Goal: Book appointment/travel/reservation

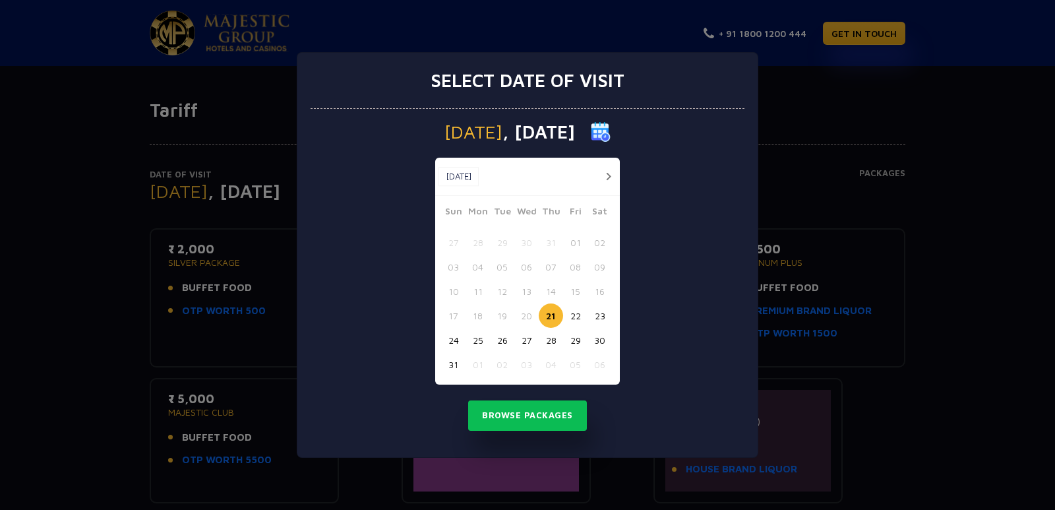
click at [580, 320] on button "22" at bounding box center [575, 315] width 24 height 24
click at [564, 420] on button "Browse Packages" at bounding box center [527, 415] width 119 height 30
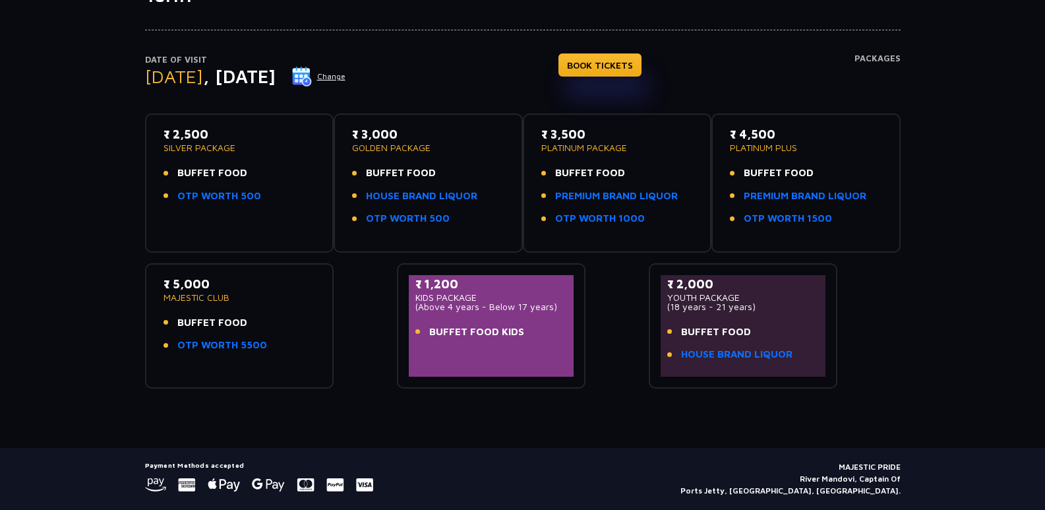
scroll to position [132, 0]
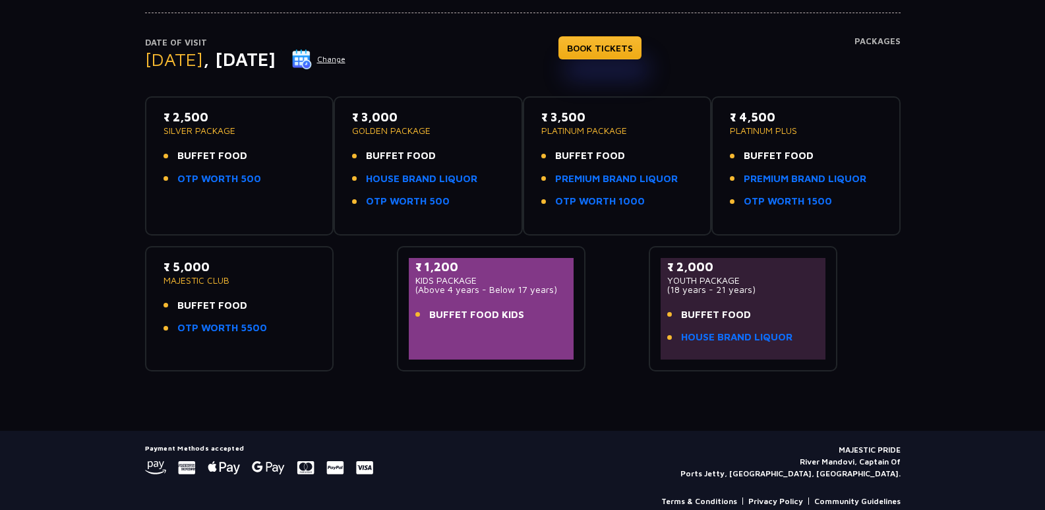
click at [285, 152] on li "BUFFET FOOD" at bounding box center [239, 155] width 152 height 15
click at [272, 163] on li "BUFFET FOOD" at bounding box center [239, 155] width 152 height 15
drag, startPoint x: 477, startPoint y: 280, endPoint x: 414, endPoint y: 279, distance: 62.6
click at [416, 281] on p "KIDS PACKAGE" at bounding box center [491, 280] width 152 height 9
click at [414, 279] on div "₹ 1,200 KIDS PACKAGE (Above 4 years - Below 17 years) BUFFET FOOD KIDS" at bounding box center [491, 309] width 165 height 102
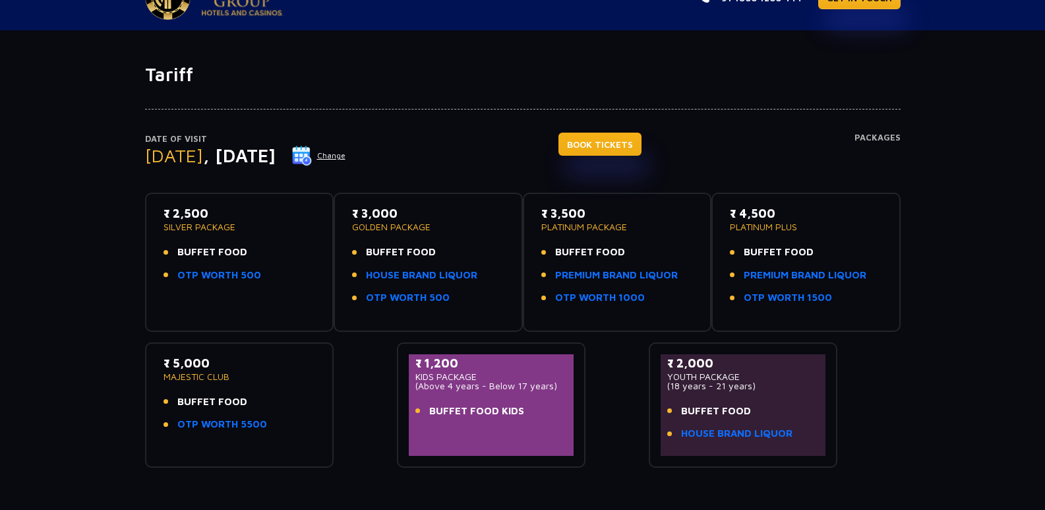
scroll to position [66, 0]
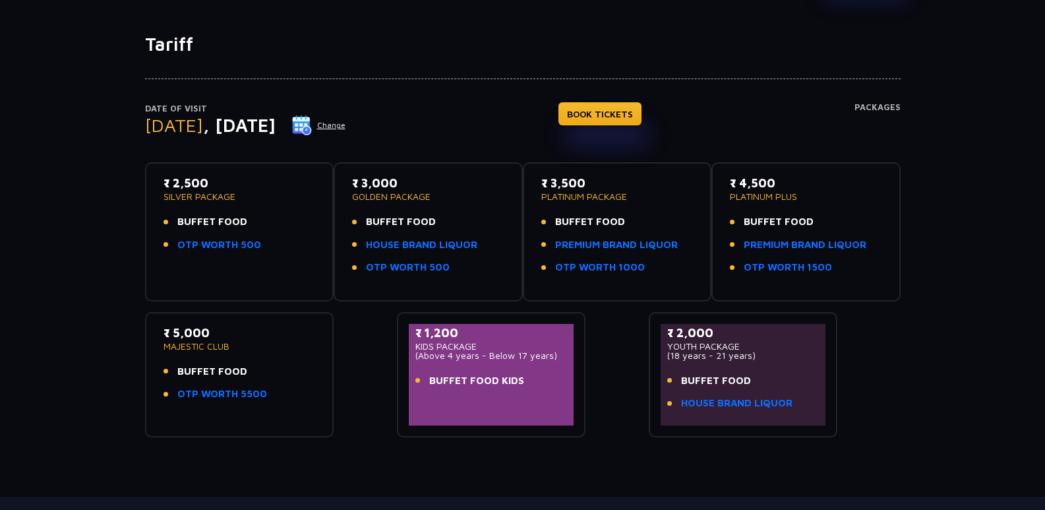
click at [242, 229] on span "BUFFET FOOD" at bounding box center [212, 221] width 70 height 15
drag, startPoint x: 202, startPoint y: 210, endPoint x: 275, endPoint y: 247, distance: 81.1
click at [275, 247] on div "₹ 2,500 SILVER PACKAGE BUFFET FOOD OTP WORTH 500" at bounding box center [239, 217] width 152 height 86
click at [270, 245] on li "OTP WORTH 500" at bounding box center [239, 244] width 152 height 15
click at [227, 243] on link "OTP WORTH 500" at bounding box center [219, 244] width 84 height 15
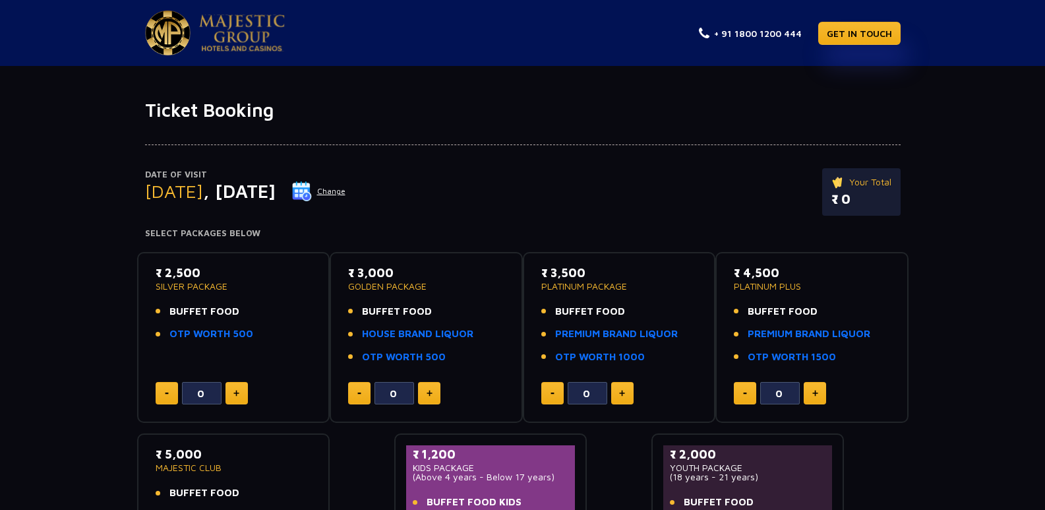
click at [235, 386] on button at bounding box center [236, 393] width 22 height 22
type input "1"
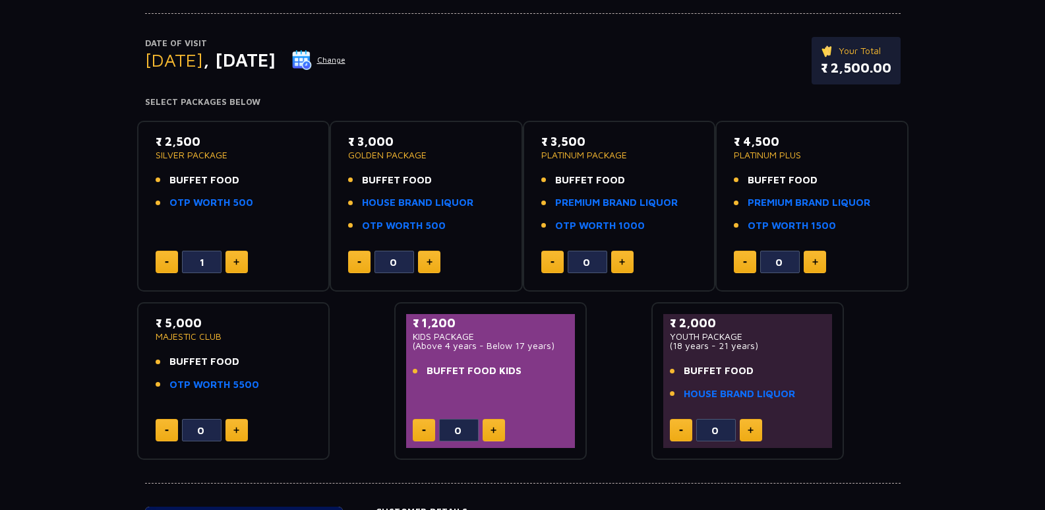
scroll to position [132, 0]
click at [841, 61] on p "₹ 2,500.00" at bounding box center [856, 67] width 71 height 20
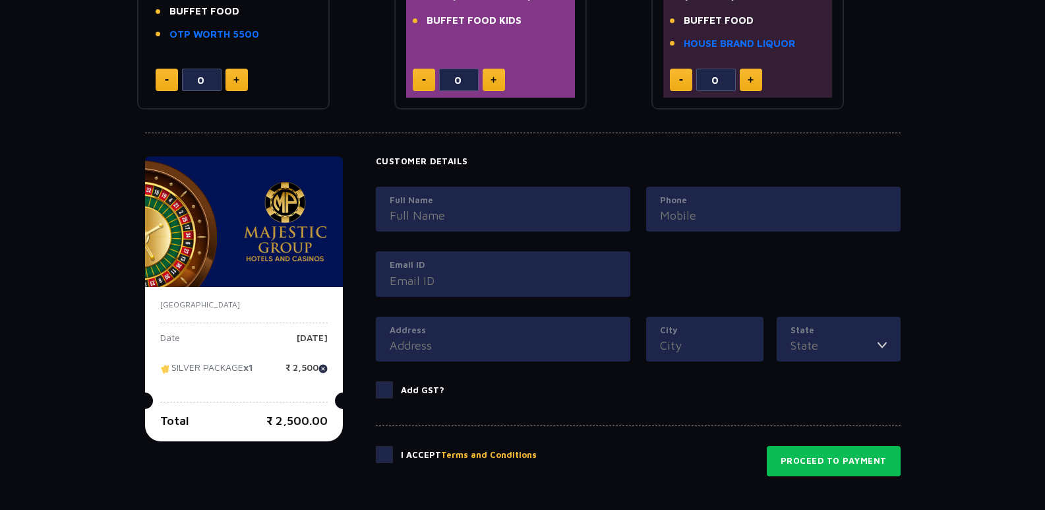
scroll to position [606, 0]
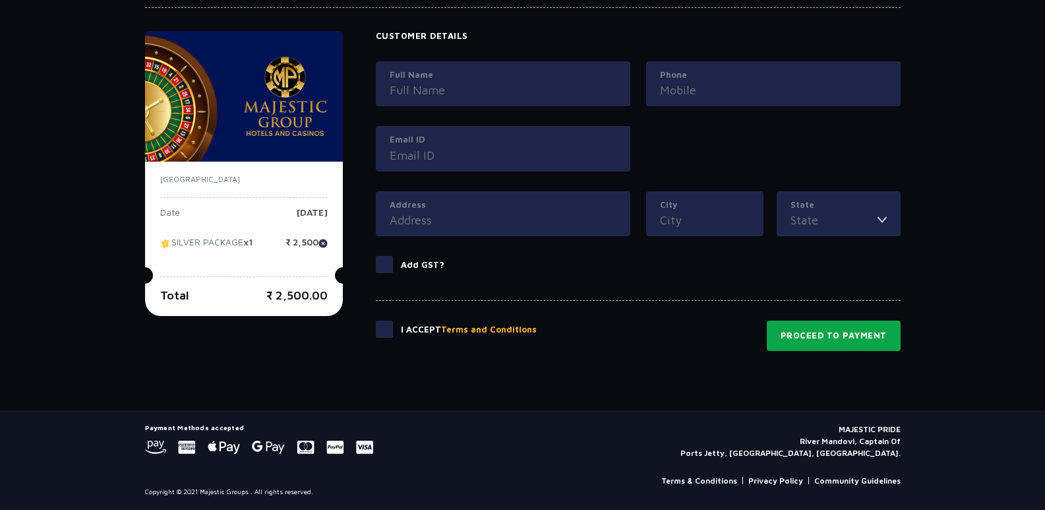
click at [820, 328] on button "Proceed to Payment" at bounding box center [834, 335] width 134 height 30
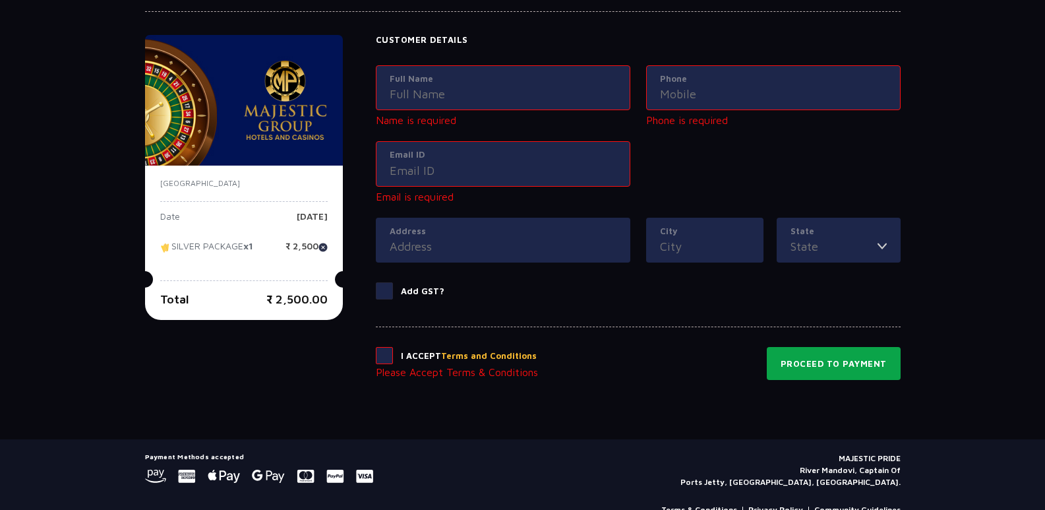
scroll to position [601, 0]
